Goal: Obtain resource: Download file/media

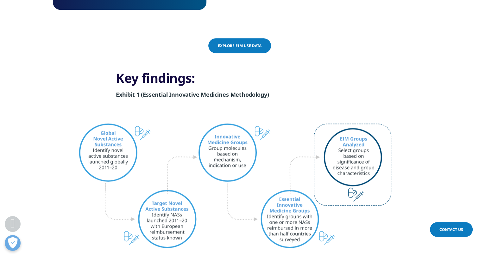
scroll to position [890, 0]
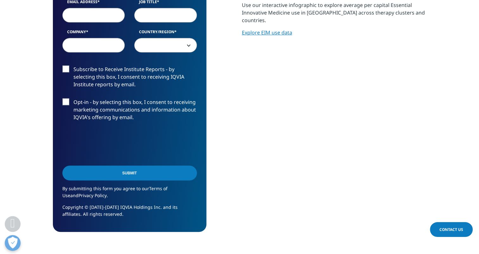
scroll to position [223, 0]
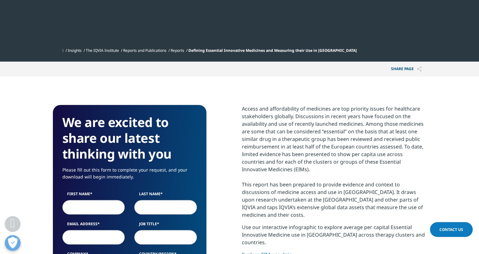
click at [98, 200] on input "First Name" at bounding box center [93, 207] width 63 height 15
type input "s"
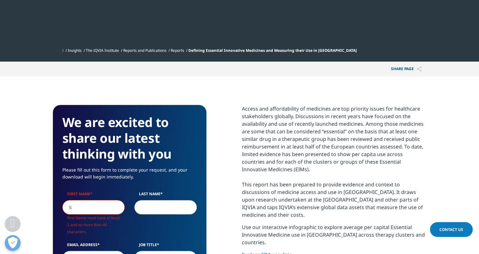
click at [142, 200] on input "Last Name" at bounding box center [165, 207] width 63 height 15
type input "Rickwood"
type input "[PERSON_NAME][EMAIL_ADDRESS][DOMAIN_NAME]"
type input "Iqvia"
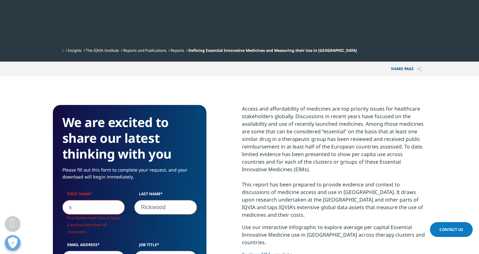
select select "[GEOGRAPHIC_DATA]"
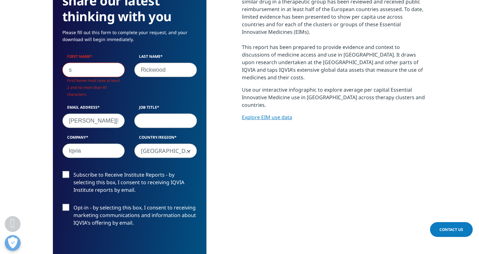
click at [159, 114] on input "Job Title" at bounding box center [165, 121] width 63 height 15
type input "vp"
click at [105, 63] on input "s" at bounding box center [93, 70] width 63 height 15
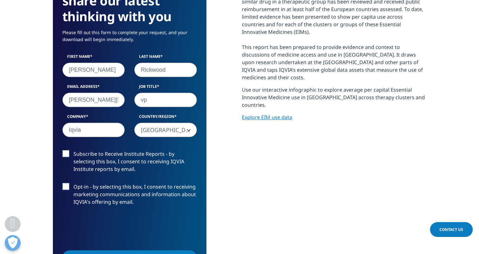
scroll to position [349, 373]
type input "Navigating"
click at [169, 251] on input "Submit" at bounding box center [129, 258] width 135 height 15
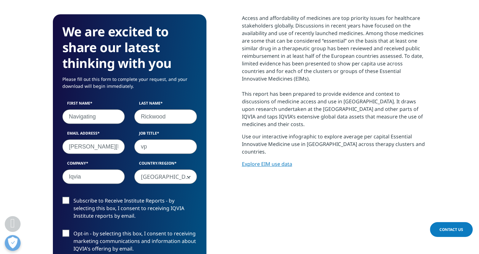
scroll to position [3, 3]
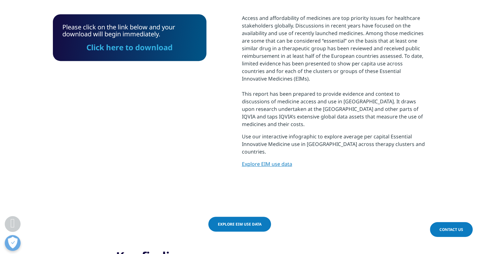
click at [169, 42] on link "Click here to download" at bounding box center [129, 47] width 86 height 10
